Goal: Task Accomplishment & Management: Use online tool/utility

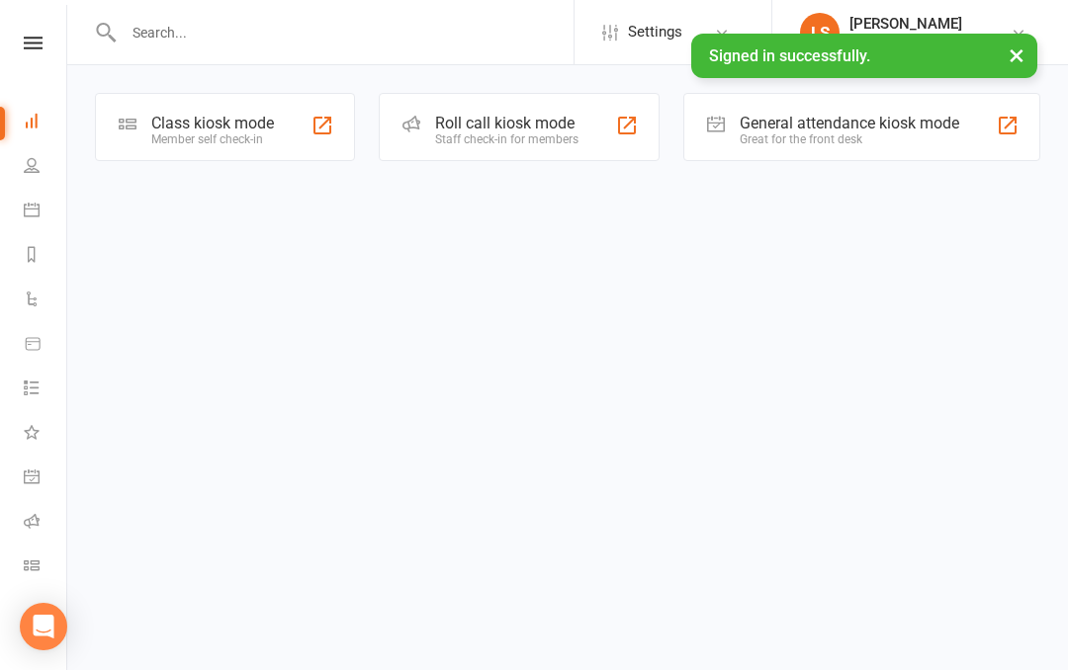
click at [771, 133] on div "Great for the front desk" at bounding box center [850, 139] width 220 height 14
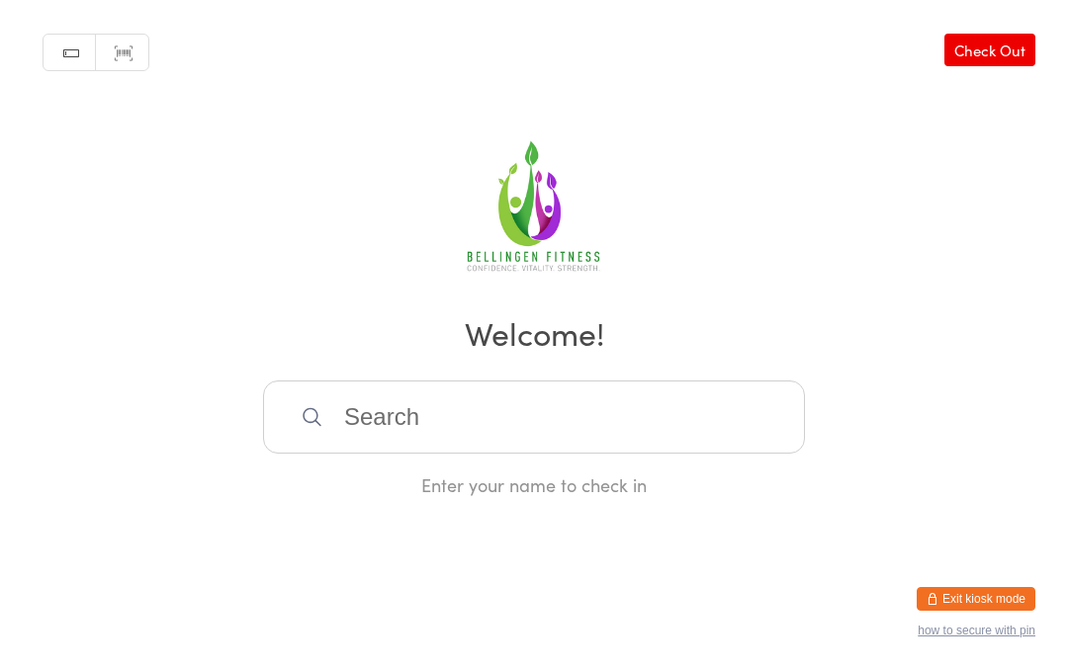
click at [455, 422] on input "search" at bounding box center [534, 417] width 542 height 73
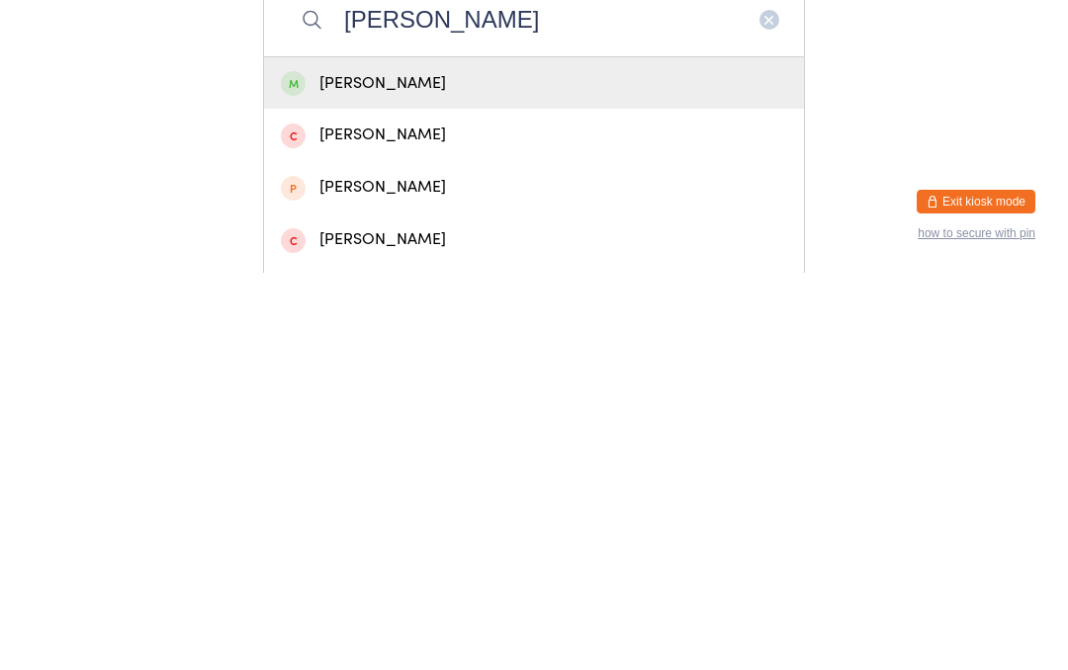
type input "Kevin"
click at [439, 468] on div "Kevin Boyd" at bounding box center [534, 481] width 506 height 27
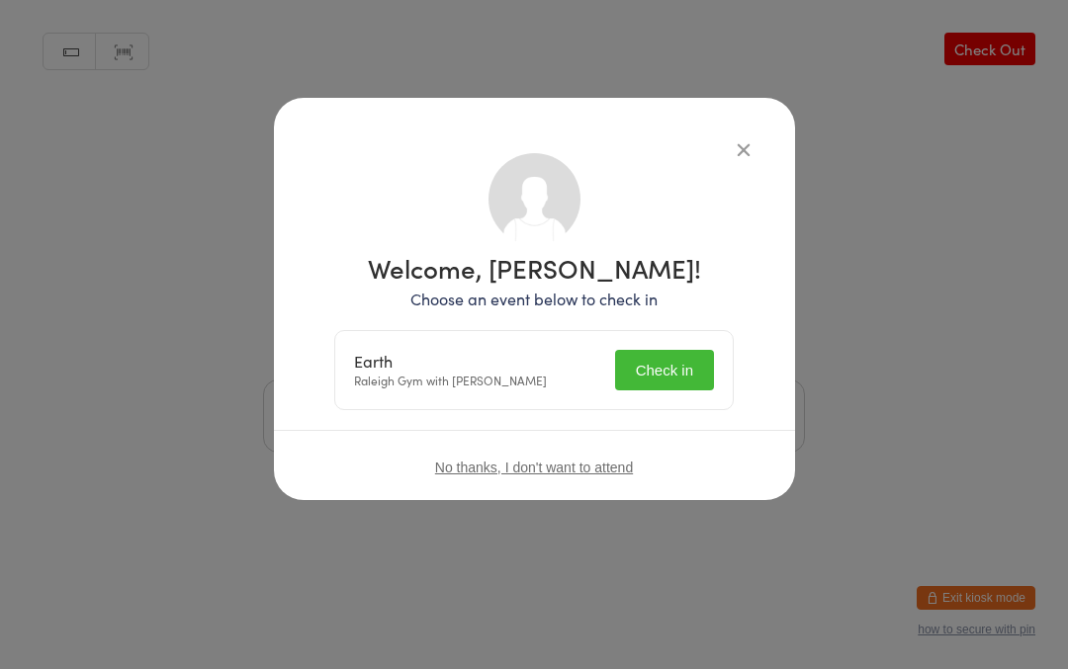
click at [672, 357] on button "Check in" at bounding box center [664, 371] width 99 height 41
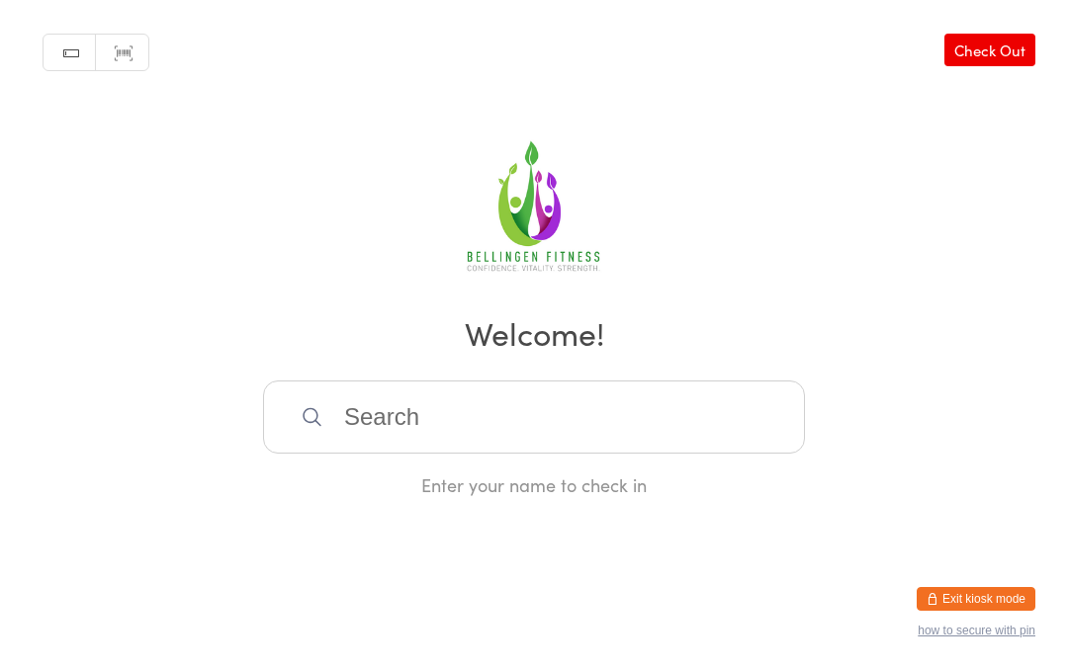
click at [519, 414] on input "search" at bounding box center [534, 417] width 542 height 73
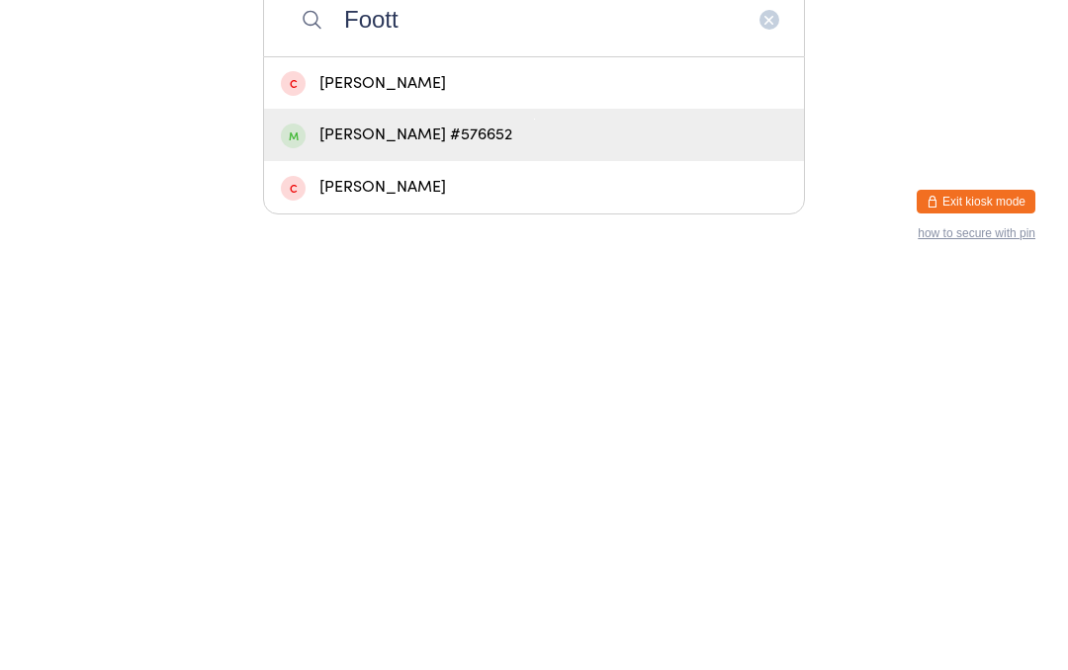
type input "Foott"
click at [466, 519] on div "Sophie Foott #576652" at bounding box center [534, 532] width 506 height 27
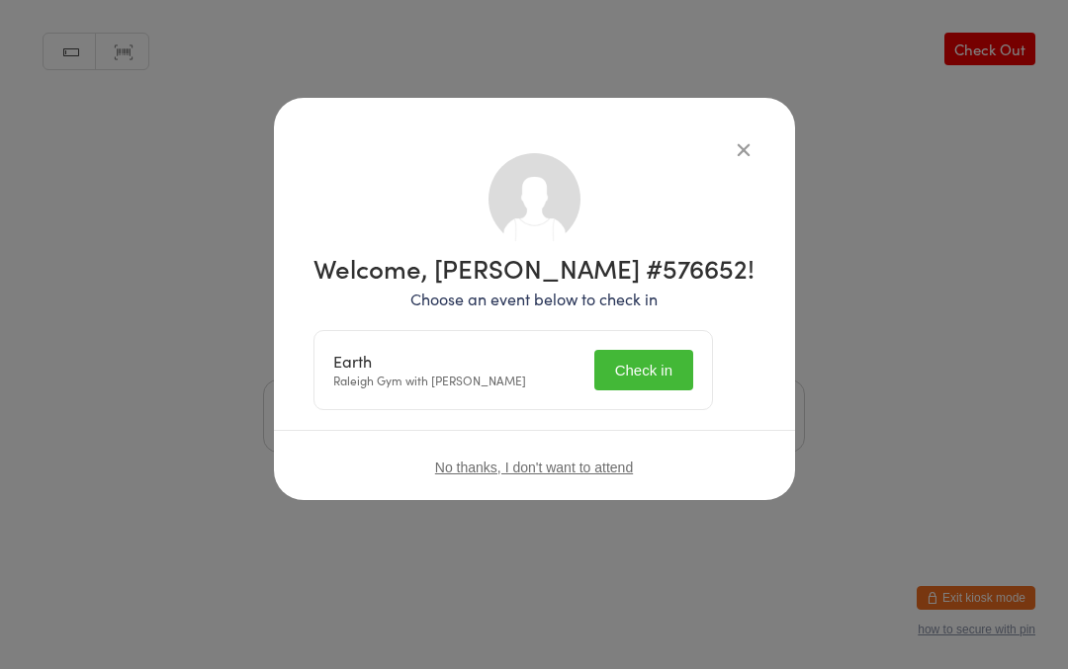
click at [675, 359] on button "Check in" at bounding box center [643, 371] width 99 height 41
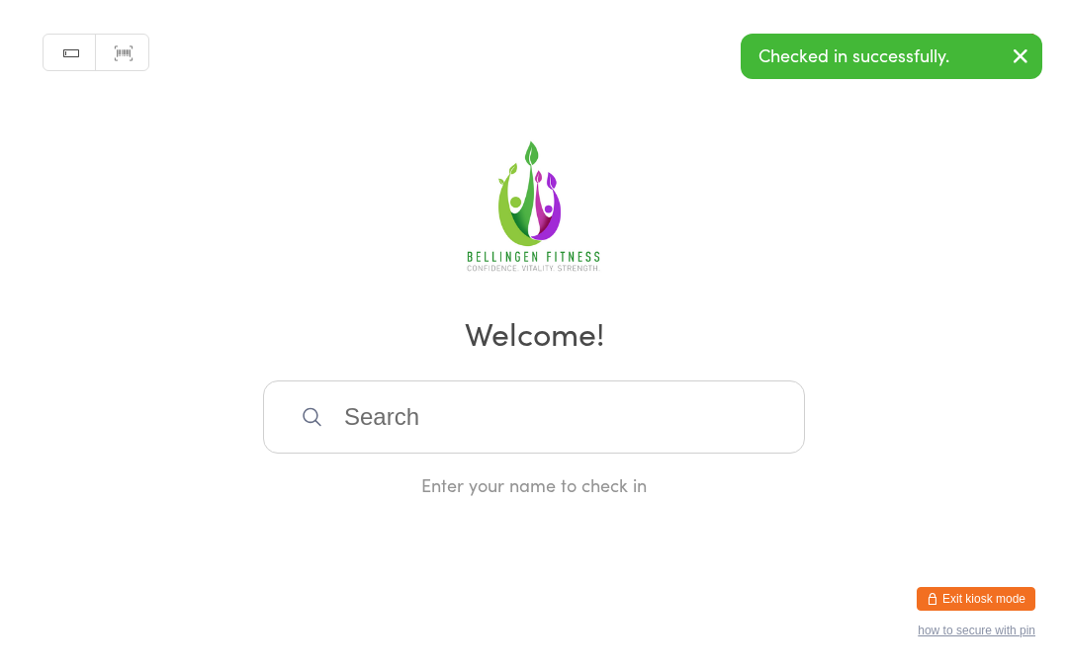
click at [474, 414] on input "search" at bounding box center [534, 417] width 542 height 73
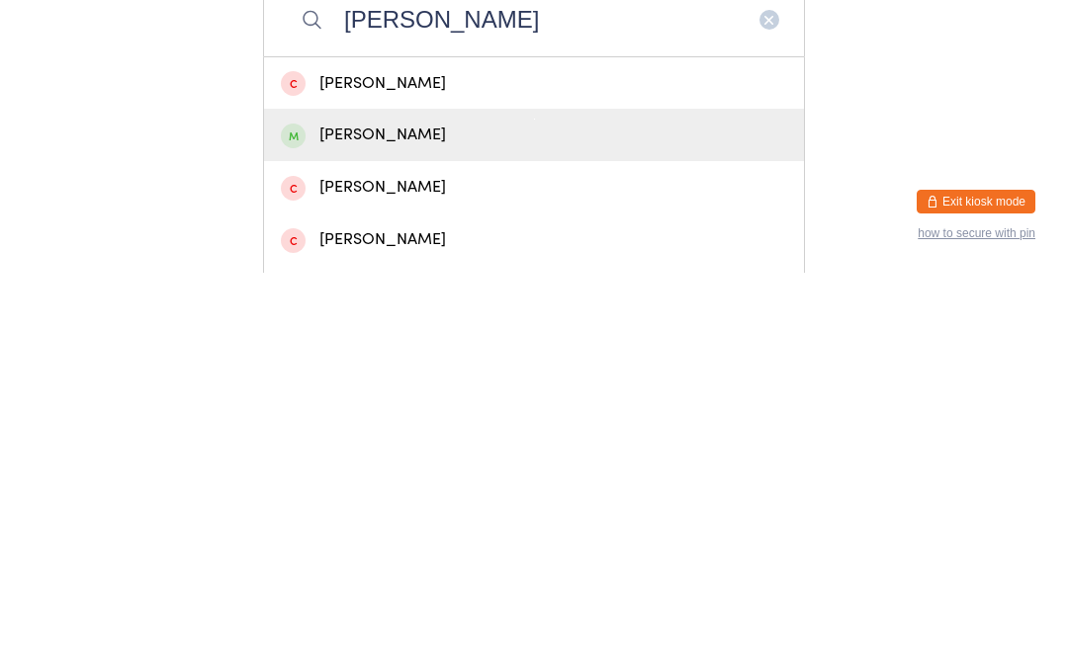
type input "Casey"
click at [392, 519] on div "Casey Sykes" at bounding box center [534, 532] width 506 height 27
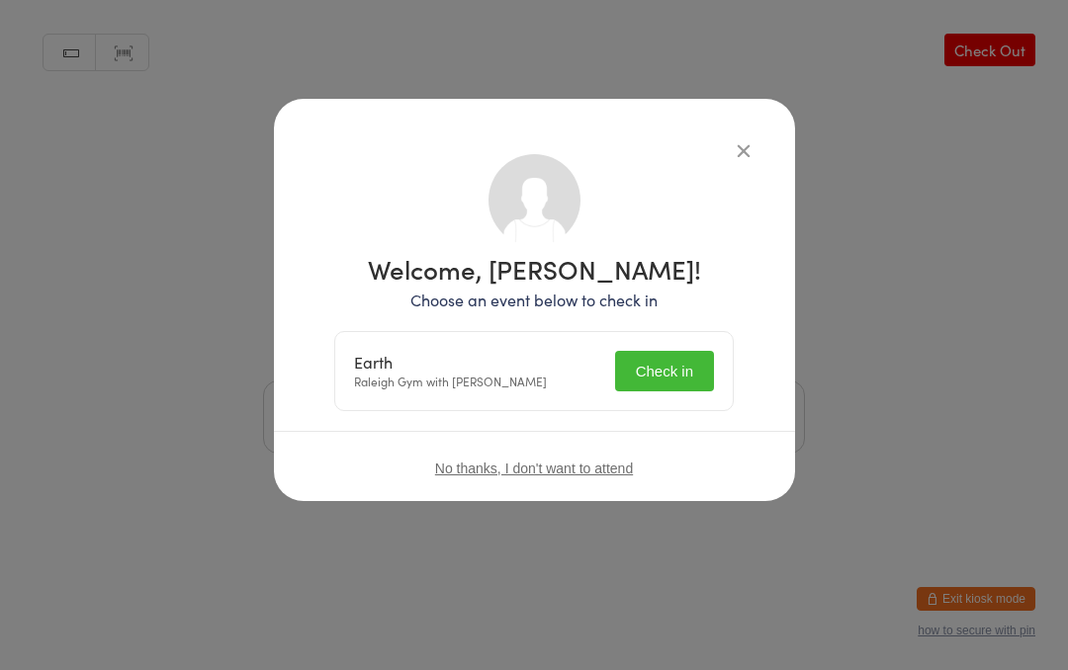
click at [669, 367] on button "Check in" at bounding box center [664, 371] width 99 height 41
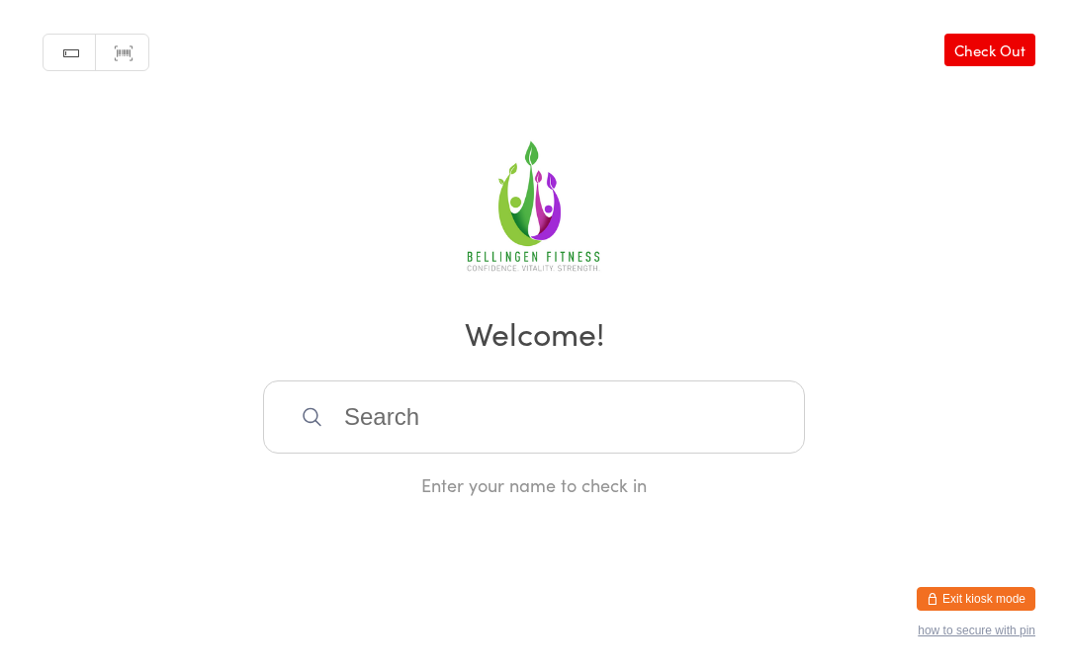
click at [536, 427] on input "search" at bounding box center [534, 417] width 542 height 73
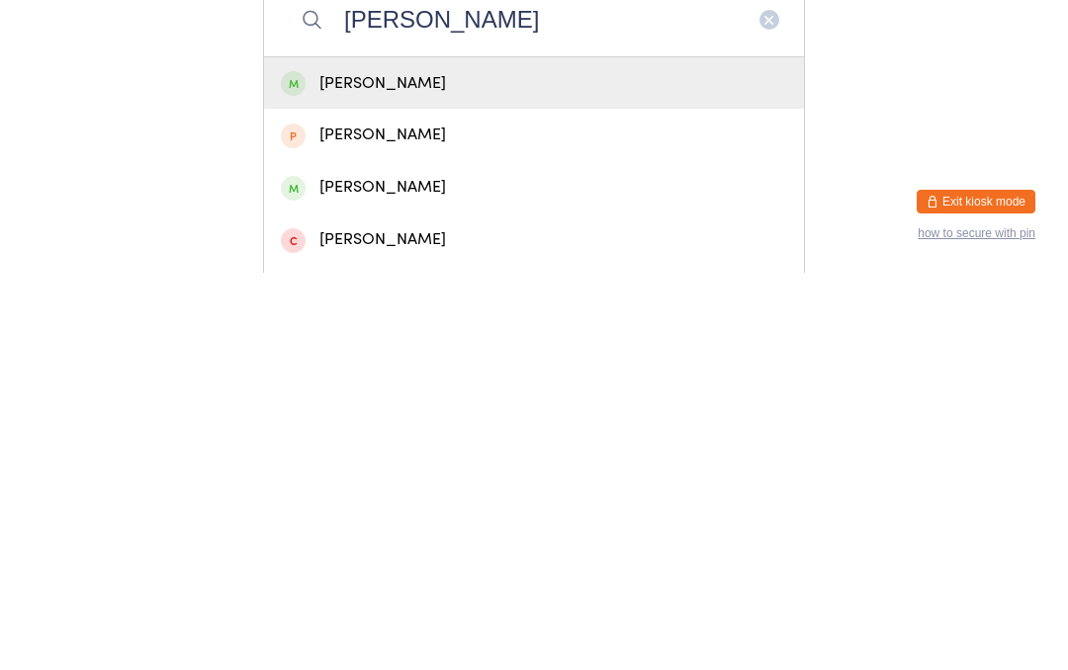
type input "Johnston"
click at [548, 468] on div "Michael Johnston" at bounding box center [534, 481] width 506 height 27
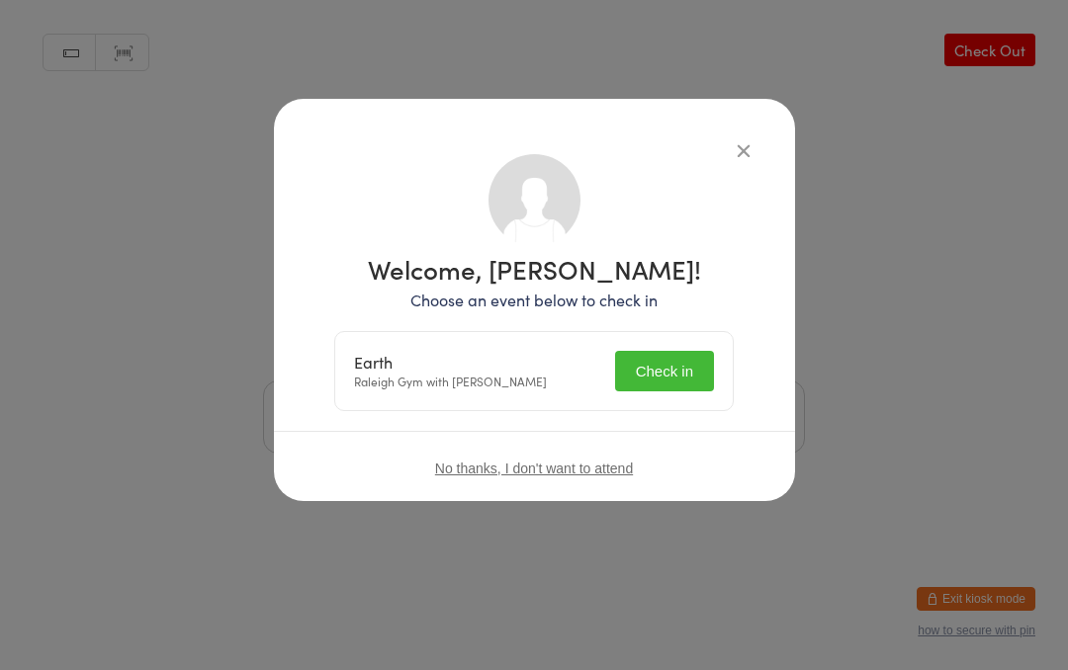
click at [686, 367] on button "Check in" at bounding box center [664, 371] width 99 height 41
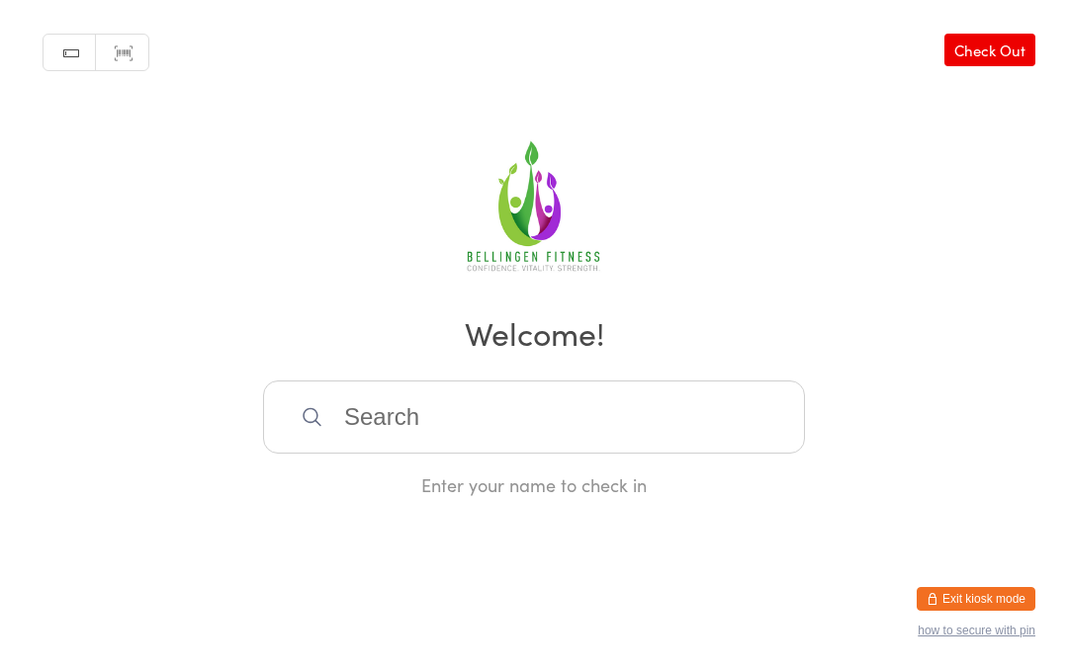
click at [432, 434] on input "search" at bounding box center [534, 417] width 542 height 73
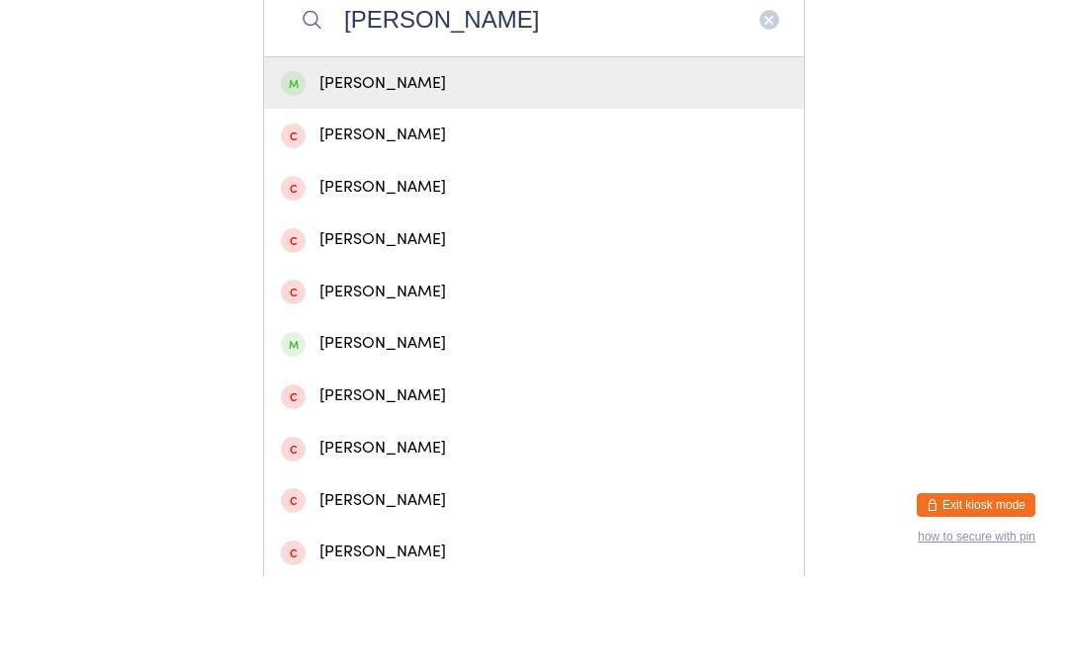
scroll to position [305, 0]
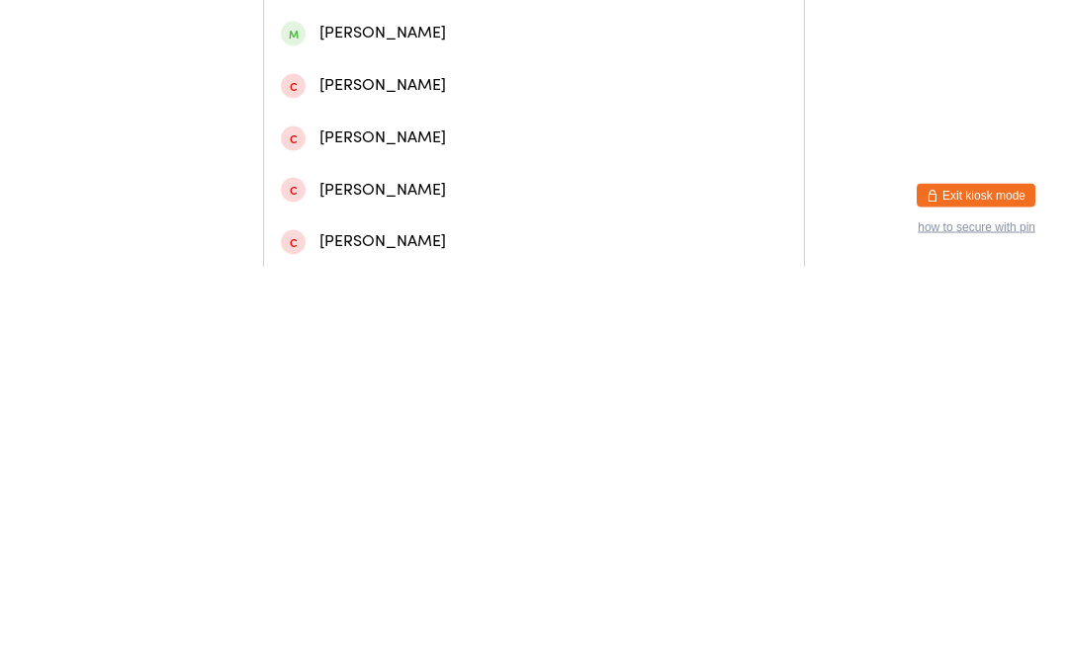
type input "Dave"
click at [397, 423] on div "Dave Northcott" at bounding box center [534, 436] width 506 height 27
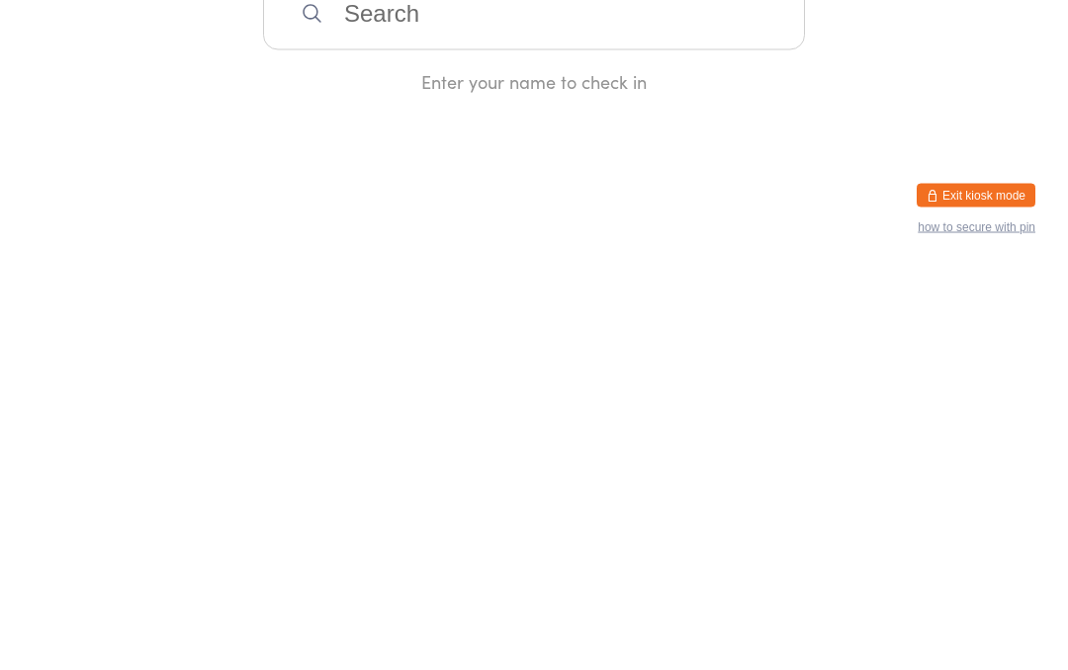
scroll to position [0, 0]
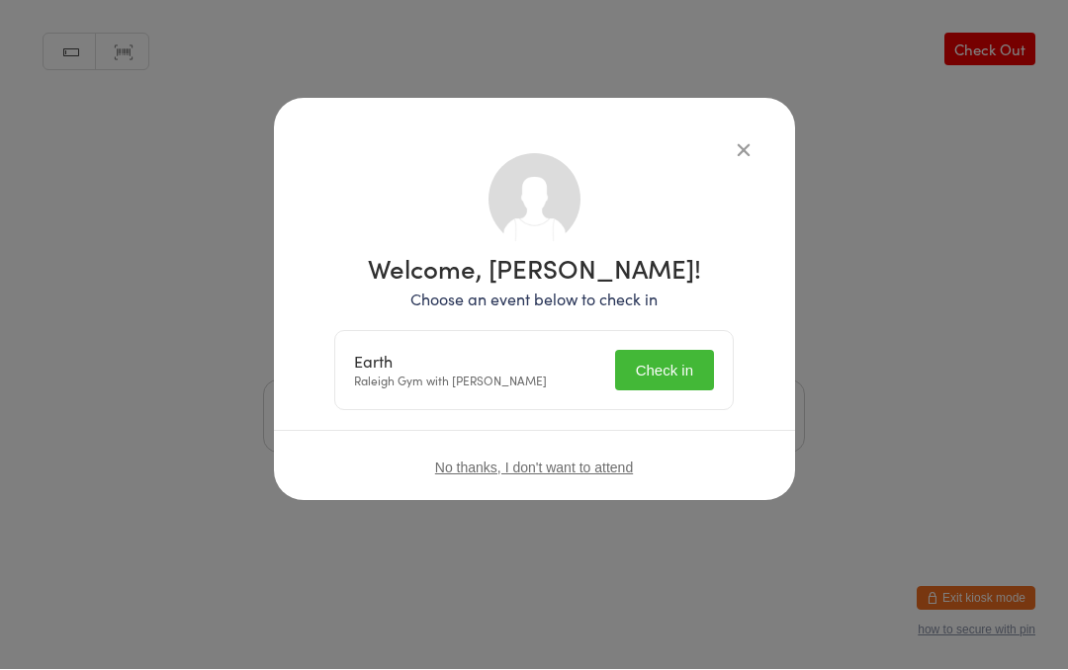
click at [655, 370] on button "Check in" at bounding box center [664, 371] width 99 height 41
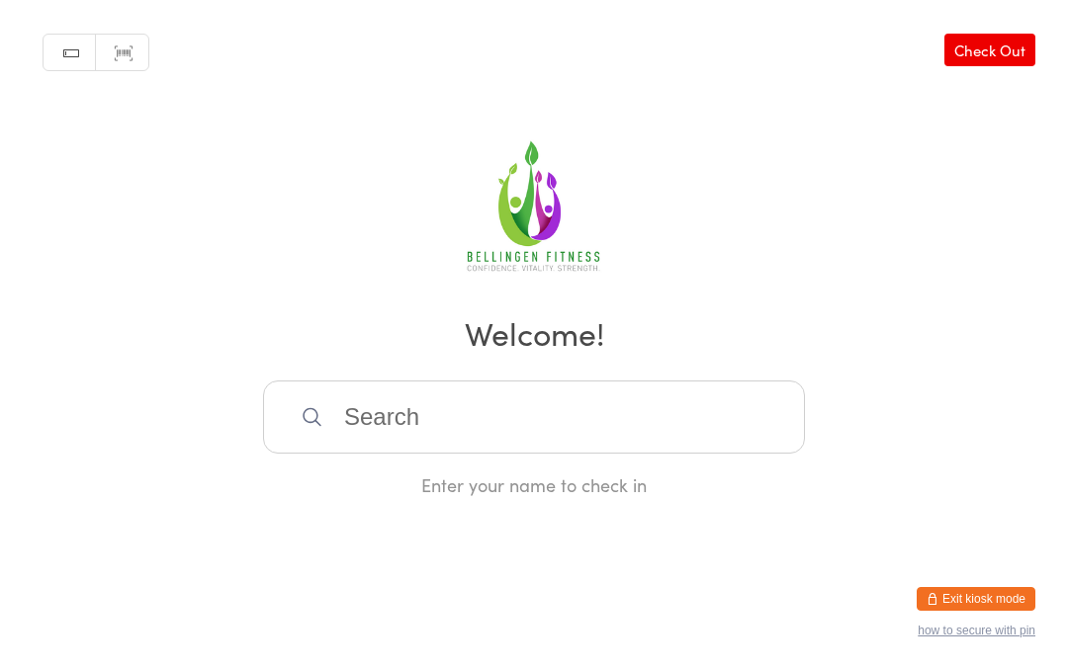
click at [387, 424] on input "search" at bounding box center [534, 417] width 542 height 73
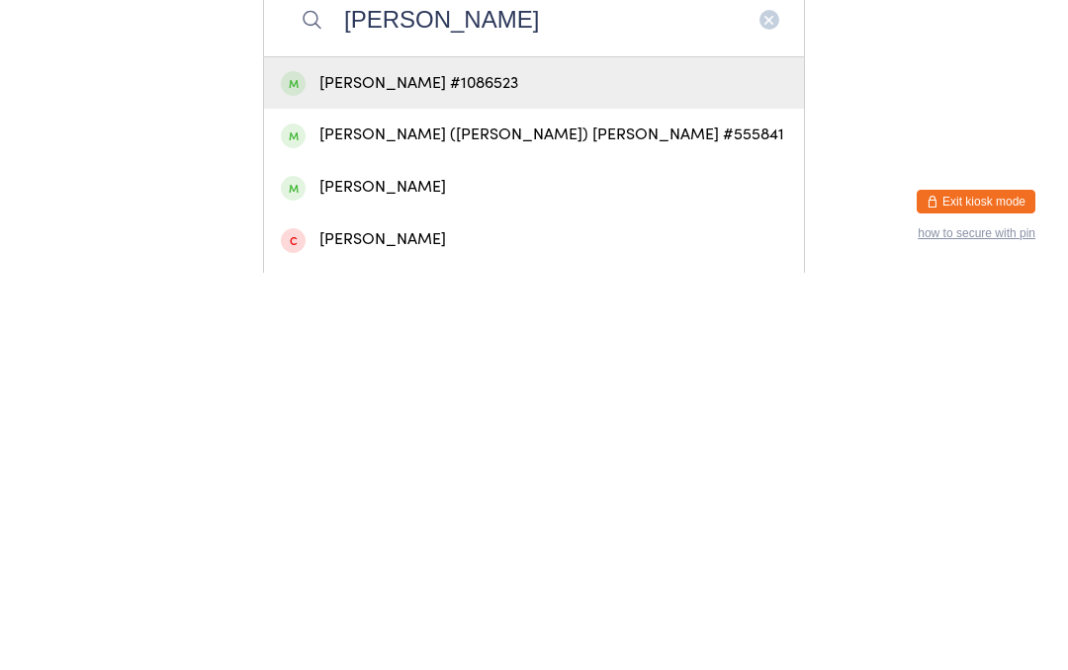
type input "Rodgers"
click at [367, 468] on div "Louise Rodgers #1086523" at bounding box center [534, 481] width 506 height 27
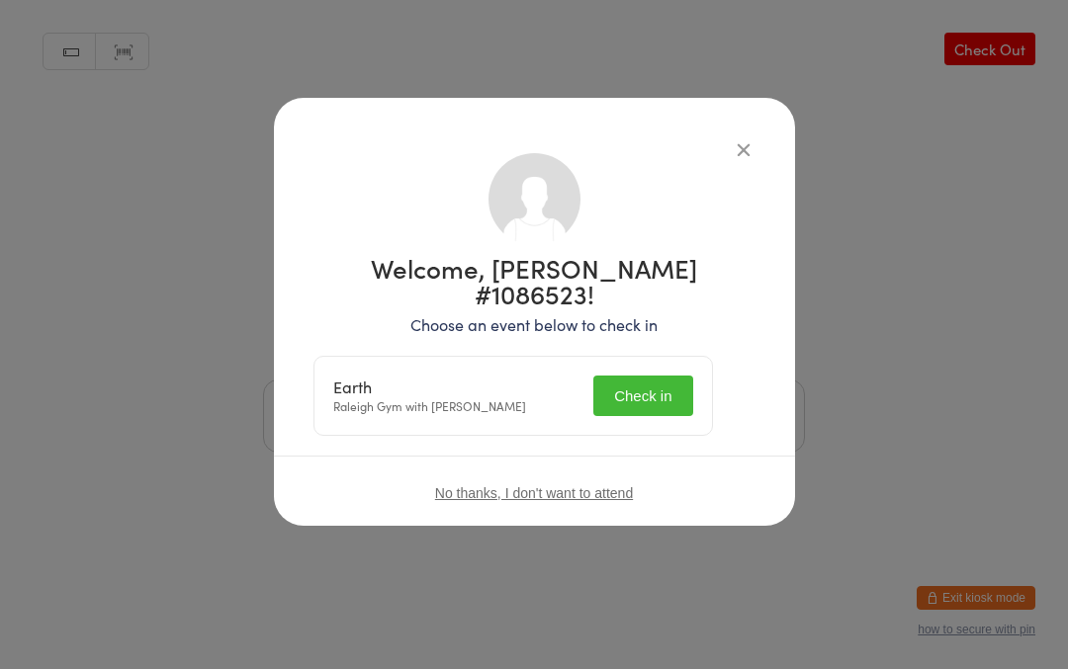
click at [650, 377] on button "Check in" at bounding box center [642, 397] width 99 height 41
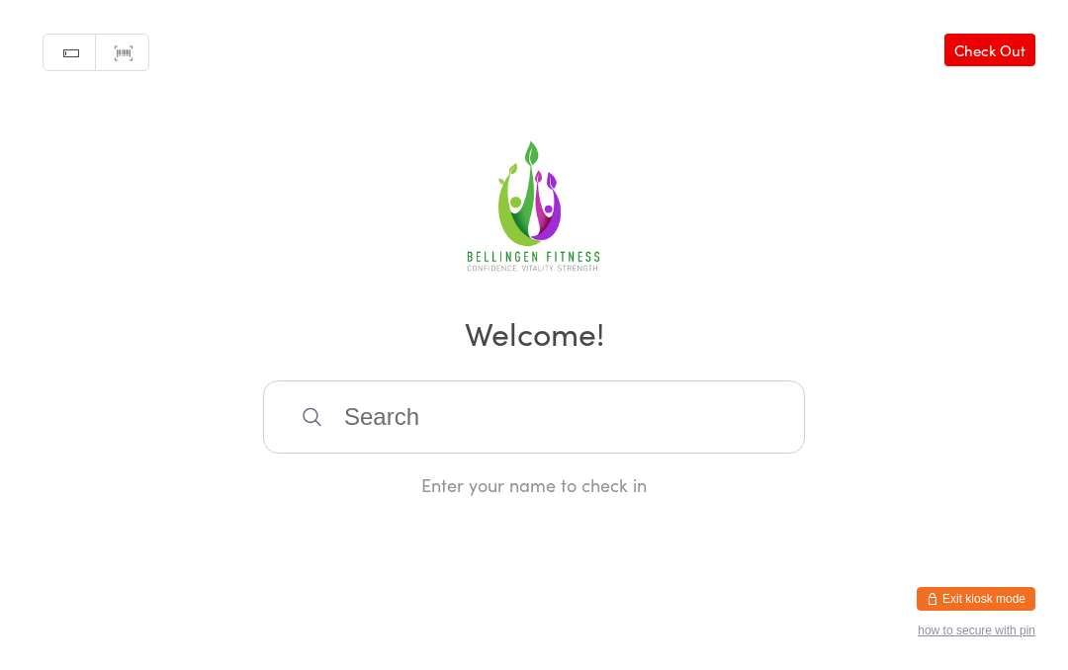
click at [382, 422] on input "search" at bounding box center [534, 417] width 542 height 73
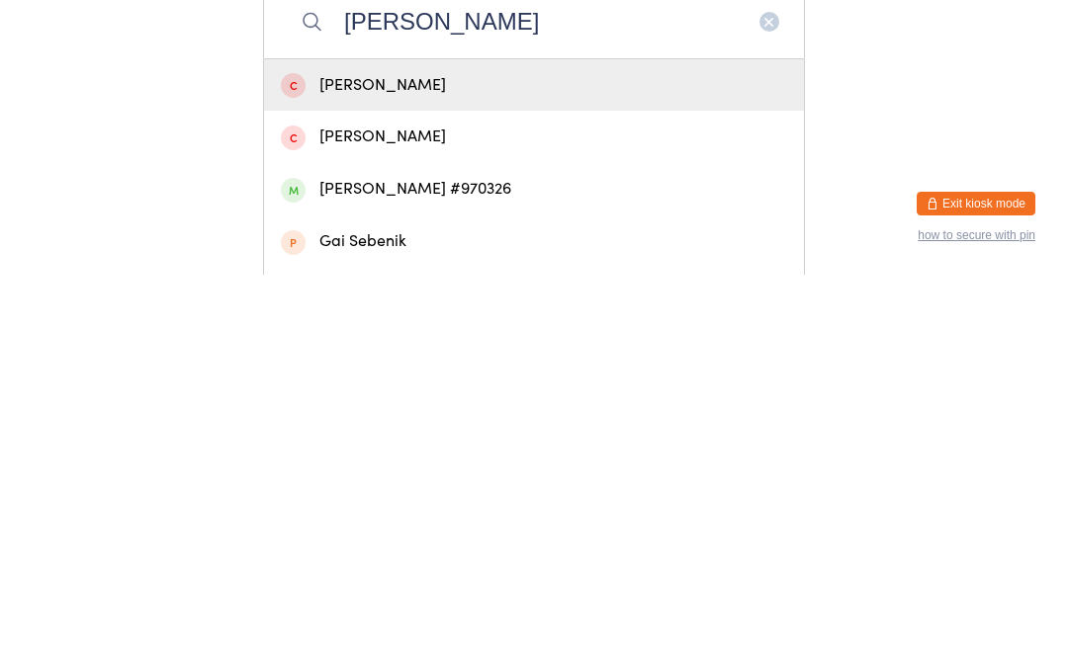
type input "Gail"
click at [501, 572] on div "Gail Falkingham #970326" at bounding box center [534, 585] width 506 height 27
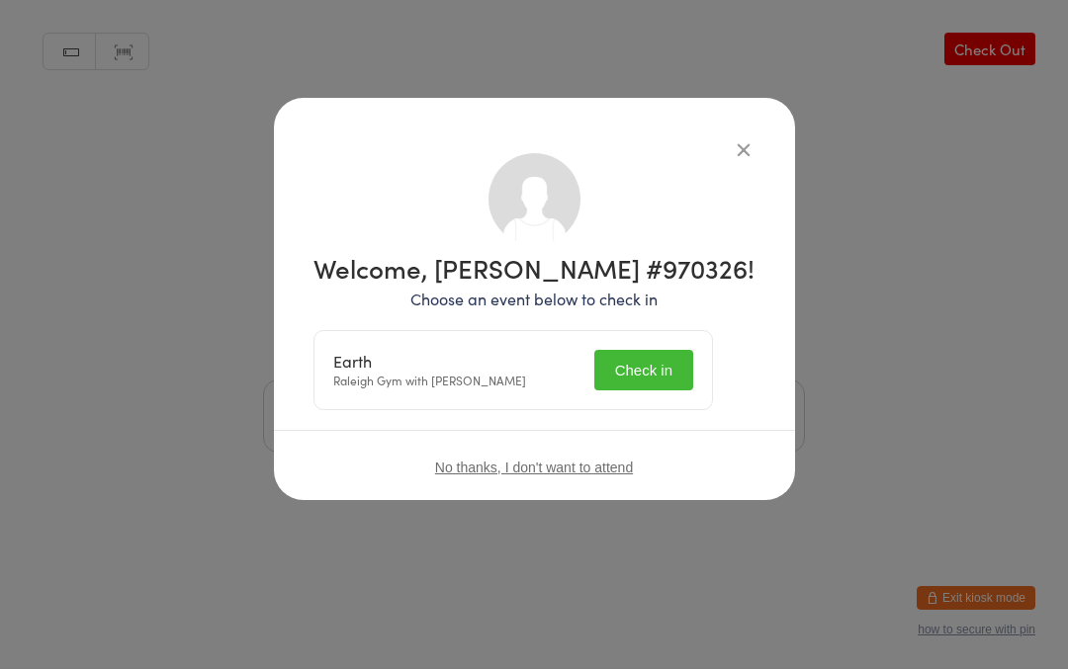
click at [661, 371] on button "Check in" at bounding box center [643, 371] width 99 height 41
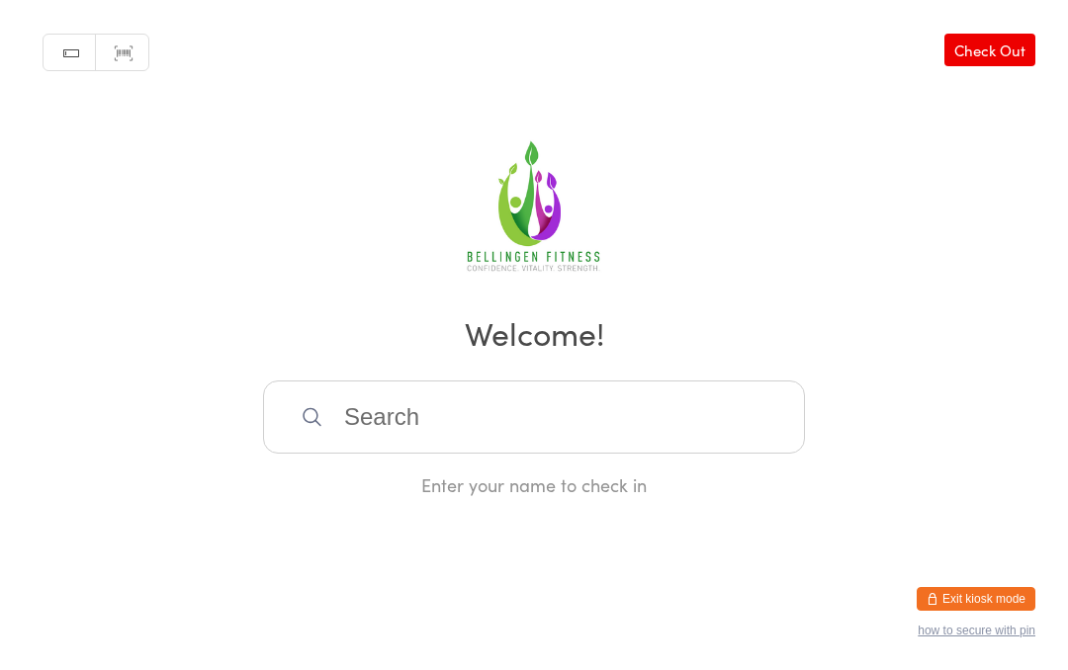
click at [548, 415] on input "search" at bounding box center [534, 417] width 542 height 73
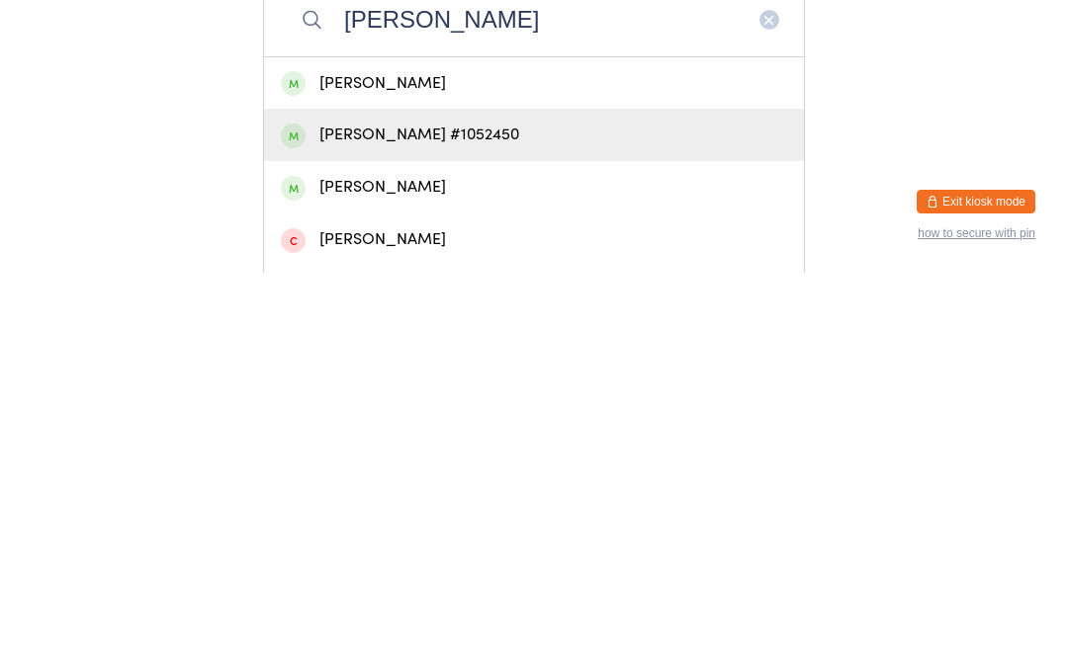
type input "Luke barba"
click at [476, 519] on div "luke Barbagallo #1052450" at bounding box center [534, 532] width 506 height 27
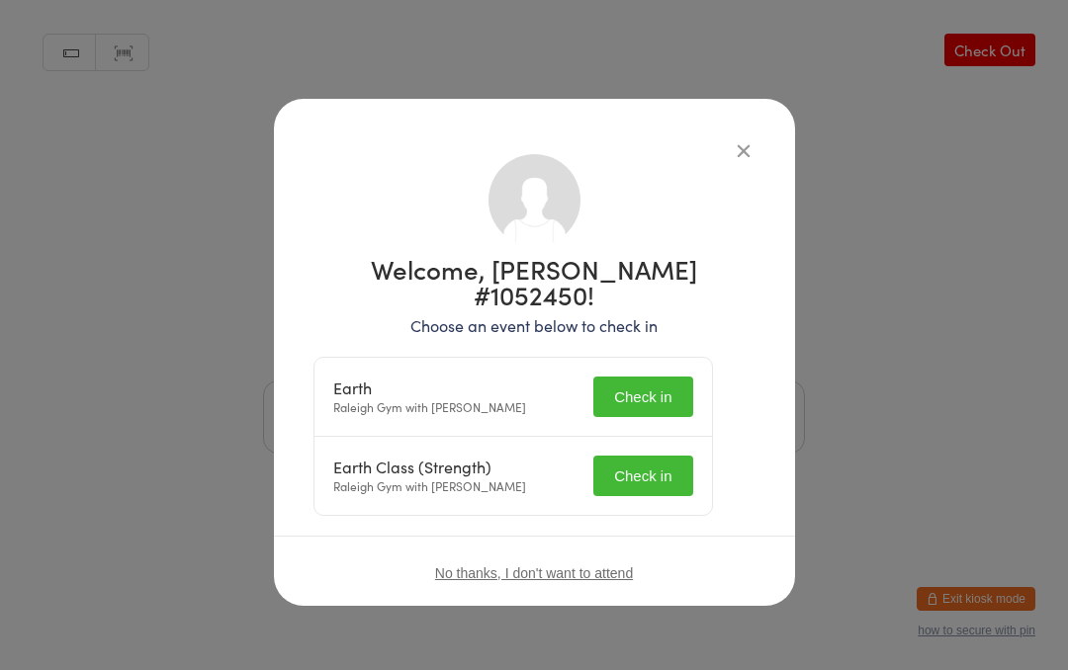
click at [648, 377] on button "Check in" at bounding box center [642, 397] width 99 height 41
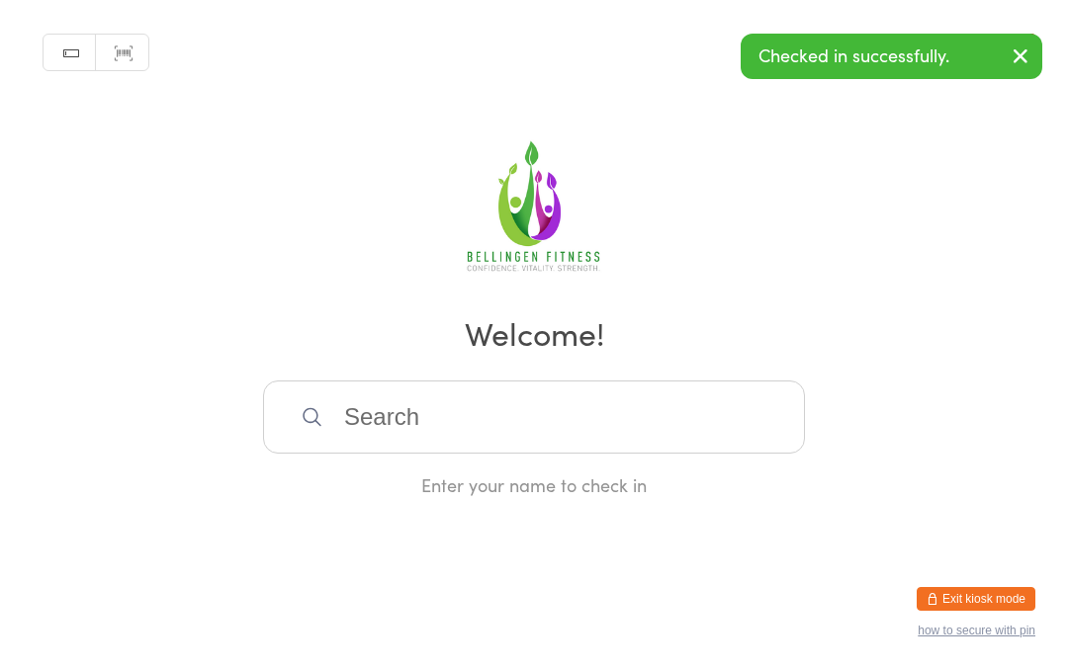
click at [650, 451] on input "search" at bounding box center [534, 417] width 542 height 73
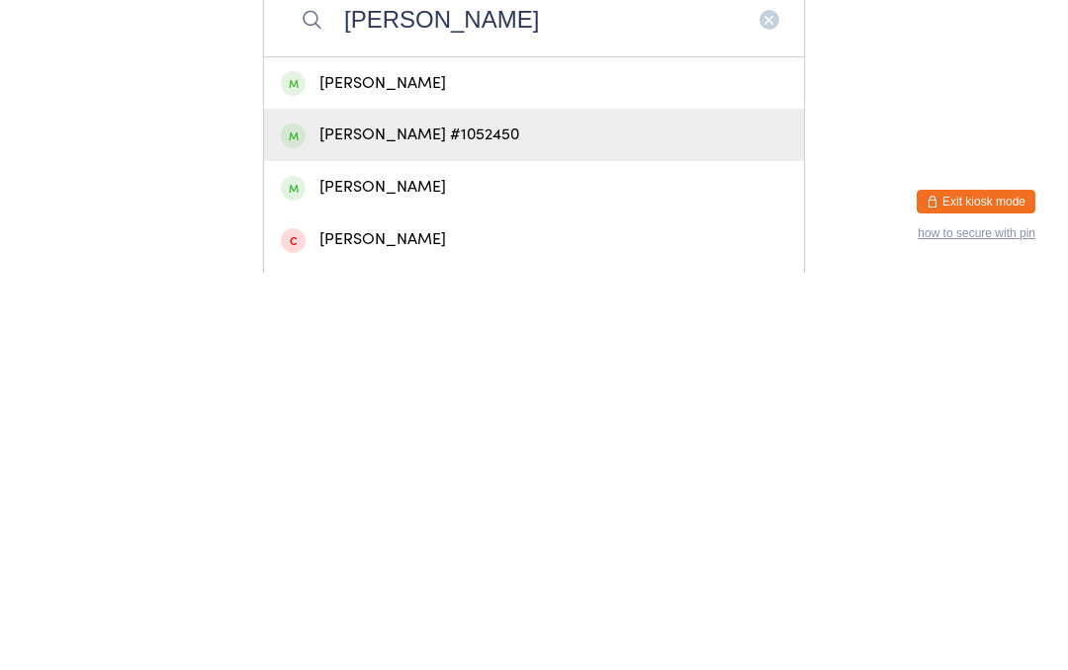
type input "Luke barb"
click at [508, 506] on div "luke Barbagallo #1052450" at bounding box center [534, 532] width 540 height 52
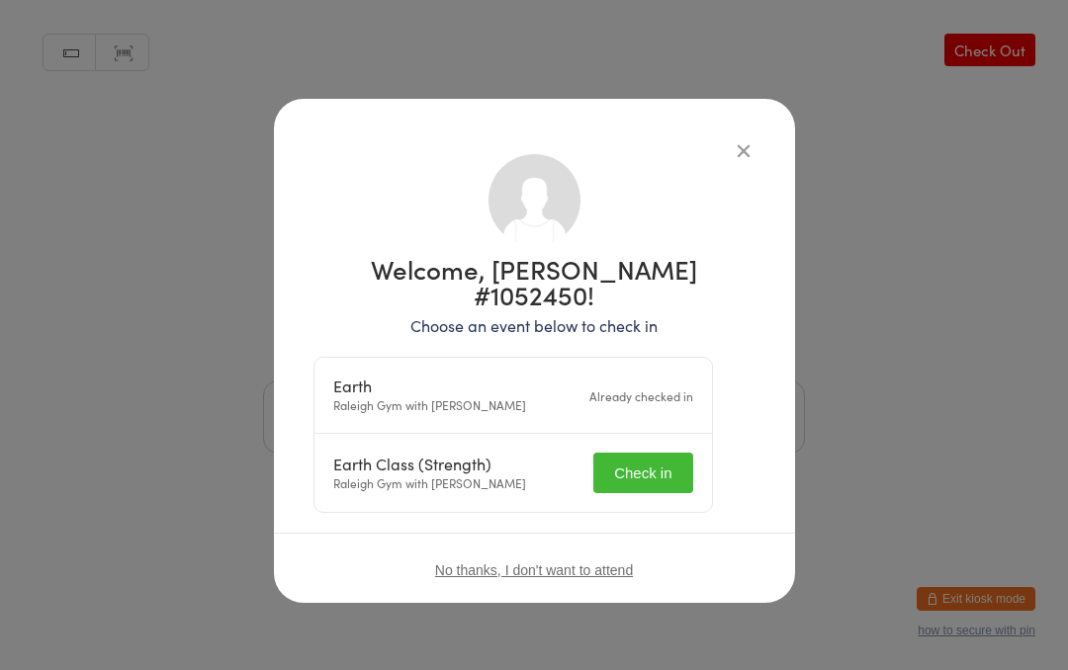
click at [641, 453] on button "Check in" at bounding box center [642, 473] width 99 height 41
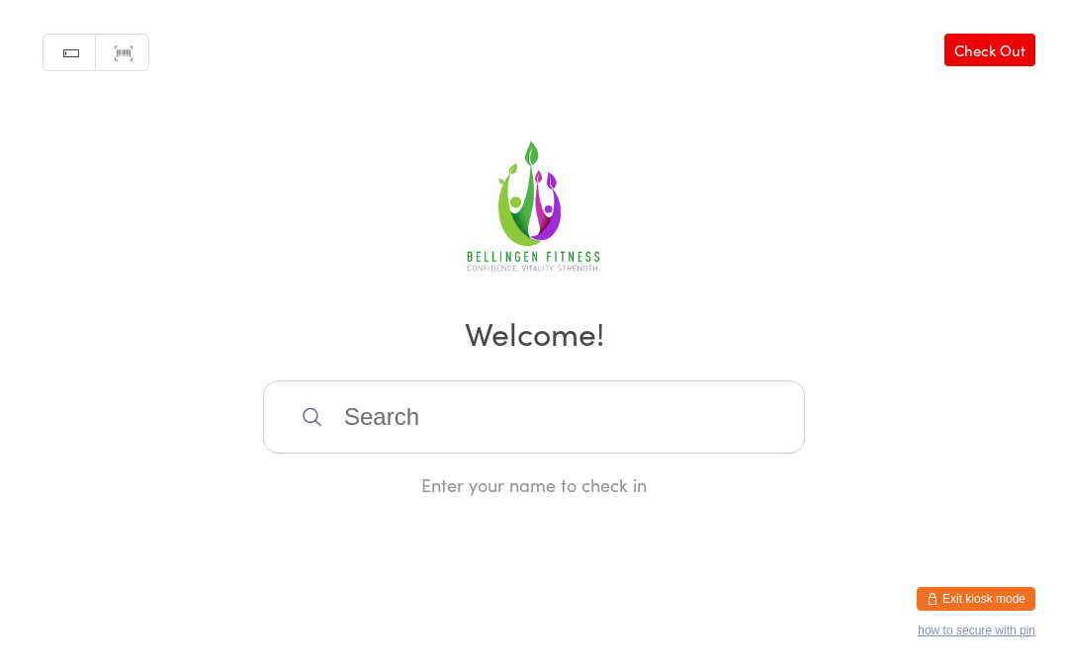
click at [566, 421] on input "search" at bounding box center [534, 417] width 542 height 73
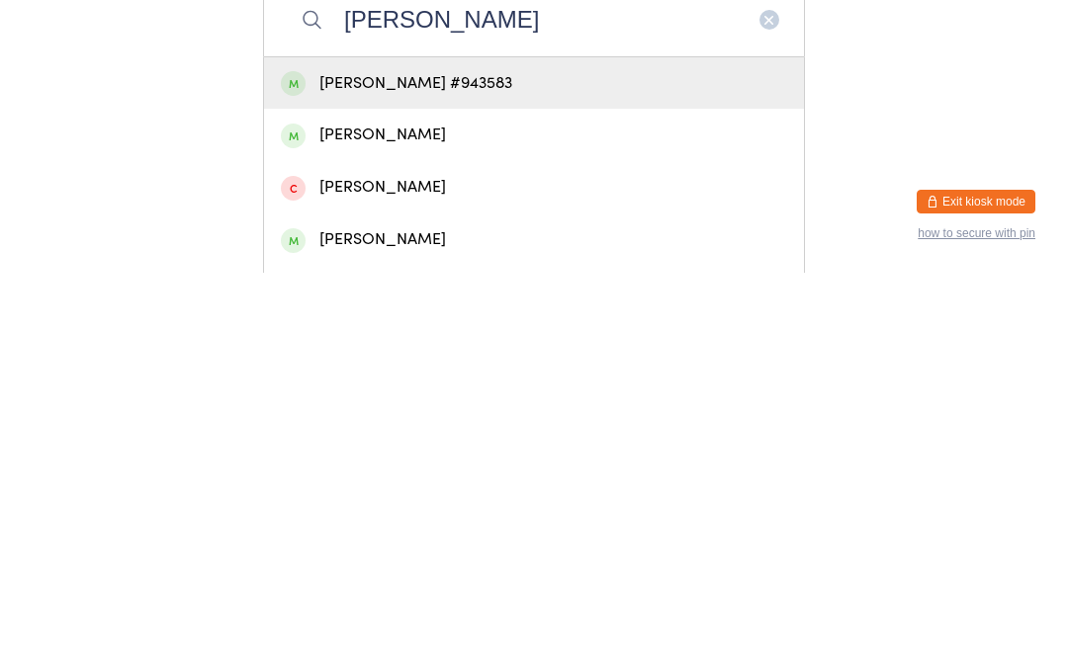
type input "Grace pitt"
click at [518, 468] on div "Grace Pitt #943583" at bounding box center [534, 481] width 506 height 27
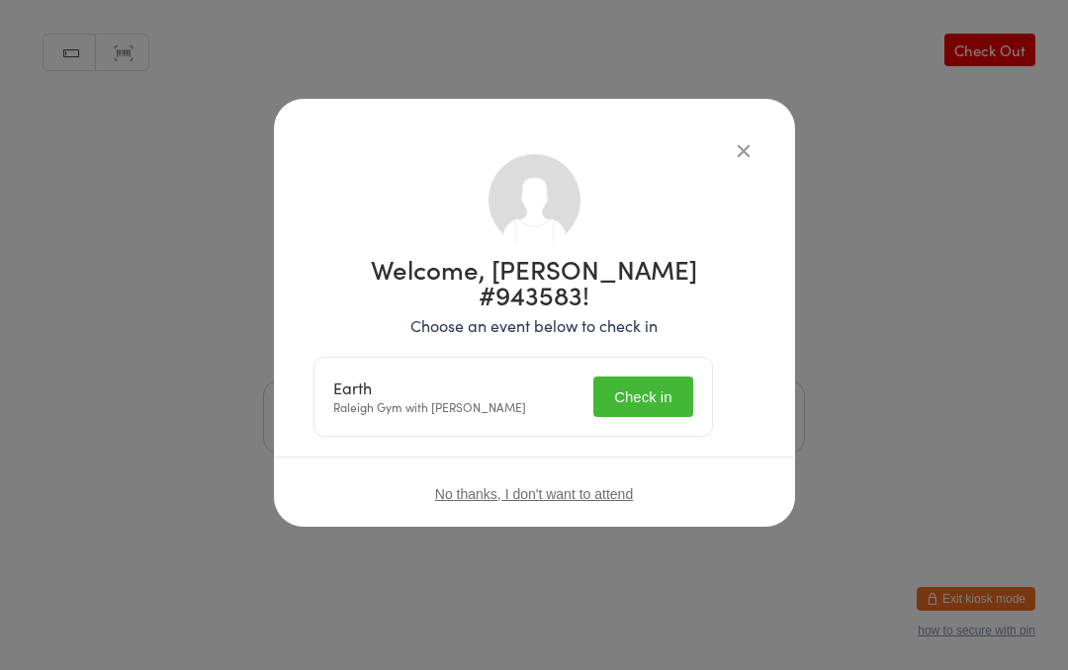
click at [687, 358] on div "Earth Raleigh Gym with Daniel Nott Check in" at bounding box center [512, 397] width 397 height 78
click at [671, 384] on button "Check in" at bounding box center [642, 397] width 99 height 41
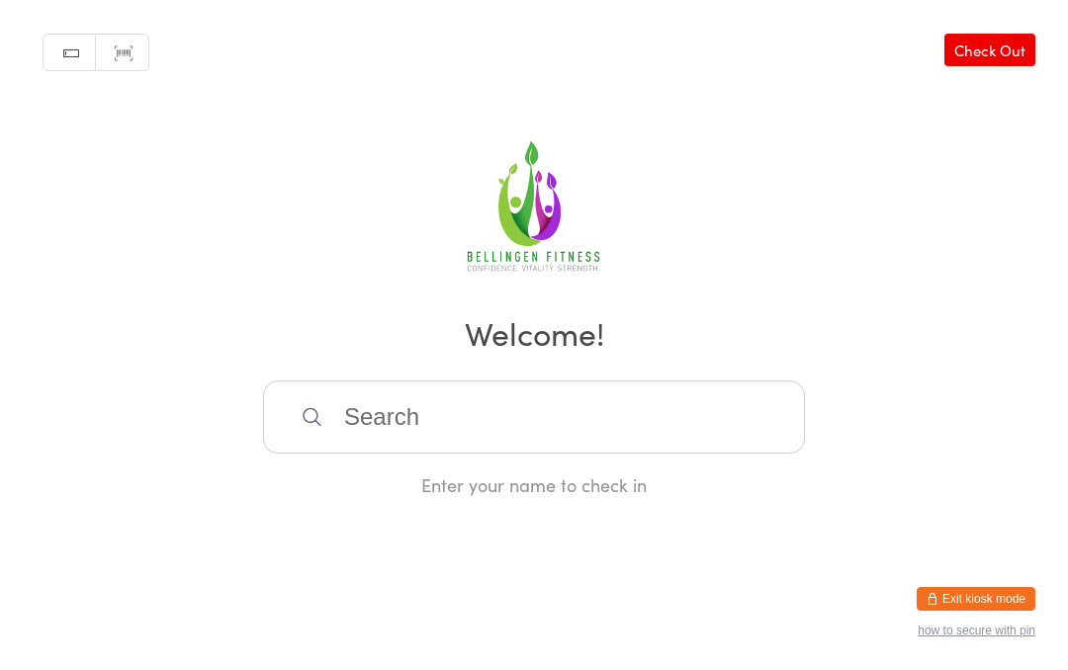
click at [385, 421] on input "search" at bounding box center [534, 417] width 542 height 73
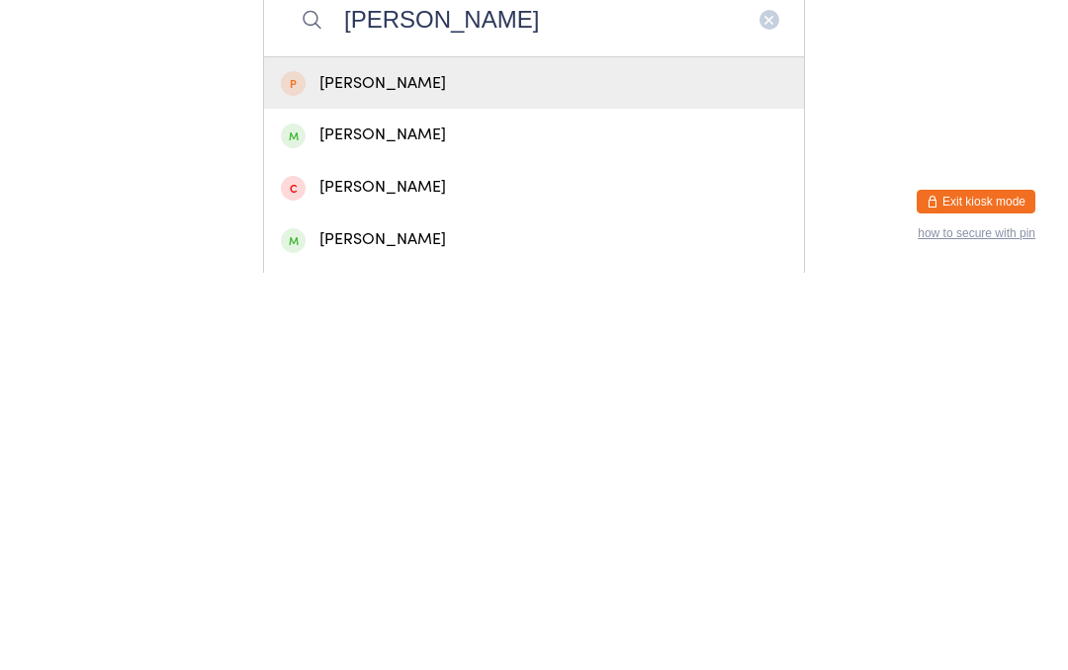
type input "Anna b"
click at [371, 519] on div "Anna Barne" at bounding box center [534, 532] width 506 height 27
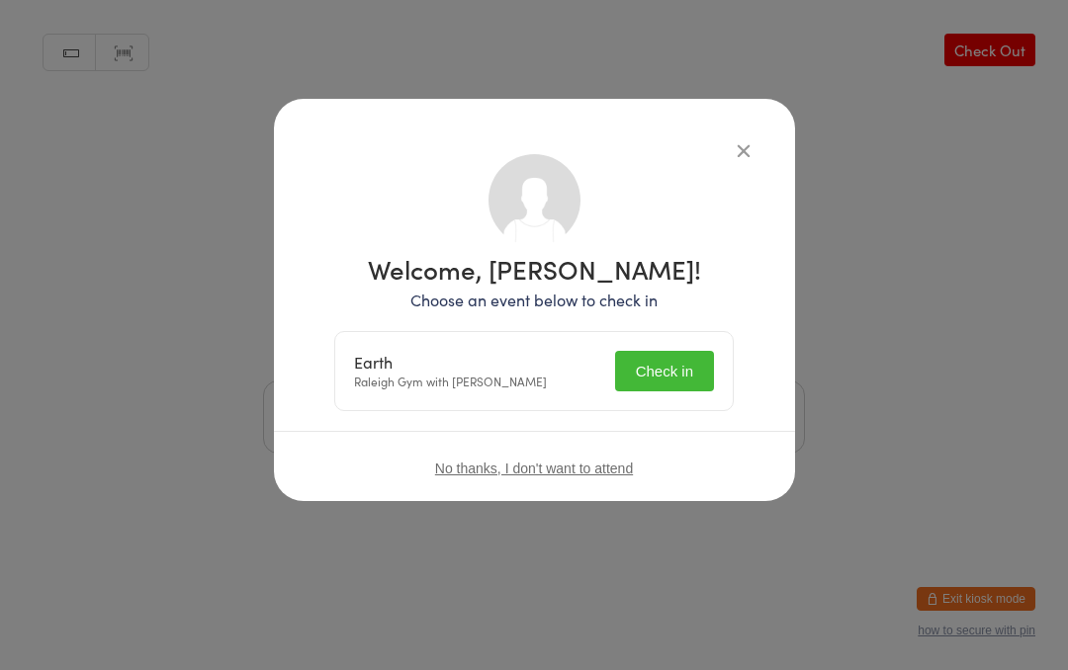
click at [645, 370] on button "Check in" at bounding box center [664, 371] width 99 height 41
